Goal: Navigation & Orientation: Find specific page/section

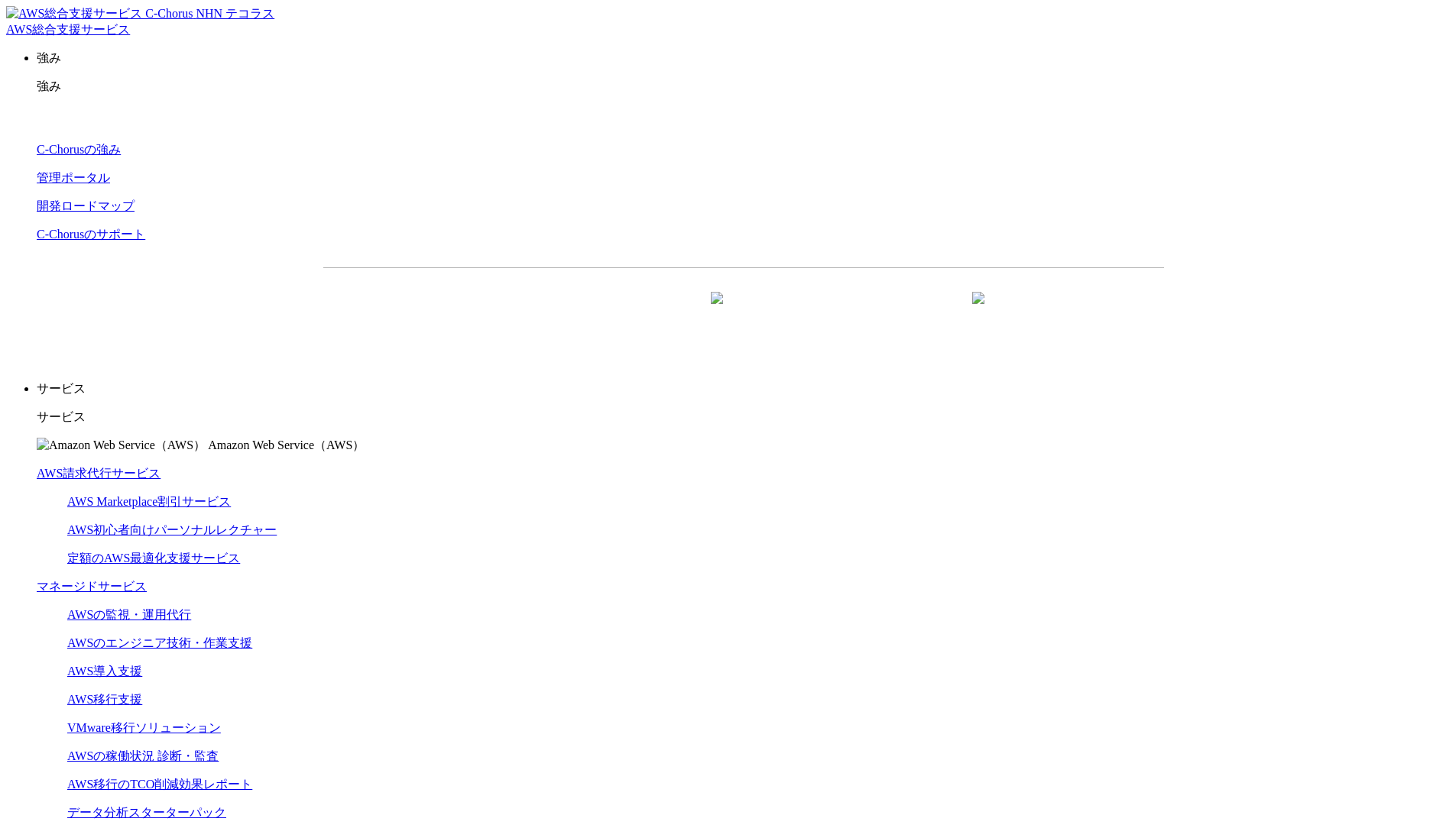
scroll to position [4031, 0]
